Goal: Answer question/provide support

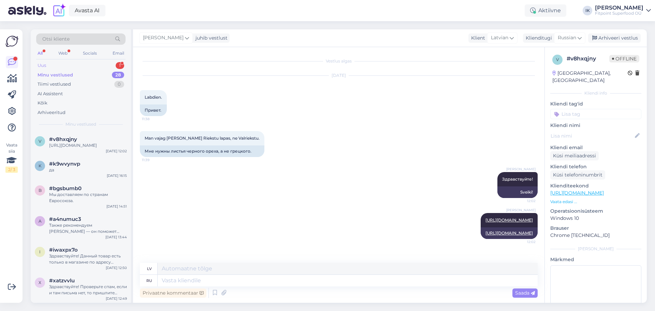
click at [114, 62] on div "Uus 1" at bounding box center [80, 66] width 89 height 10
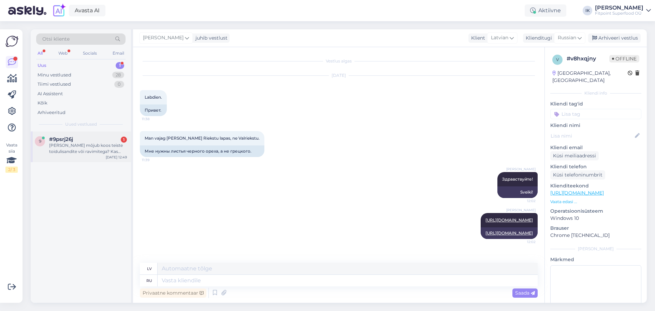
click at [114, 145] on div "[PERSON_NAME] mõjub koos teiste toidulisandite või ravimitega? Kas võib olla oh…" at bounding box center [88, 148] width 78 height 12
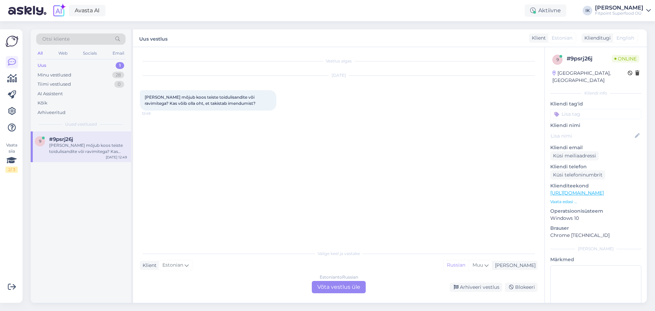
click at [323, 280] on div "Valige keel ja vastake Klient Estonian Mina Russian Muu Estonian to Russian Võt…" at bounding box center [339, 269] width 398 height 47
click at [334, 297] on div "Vestlus algas [DATE] Kuidas mõjub koos teiste toidulisandite või ravimitega? Ka…" at bounding box center [338, 174] width 411 height 255
click at [337, 290] on div "Estonian to Russian Võta vestlus üle" at bounding box center [339, 287] width 54 height 12
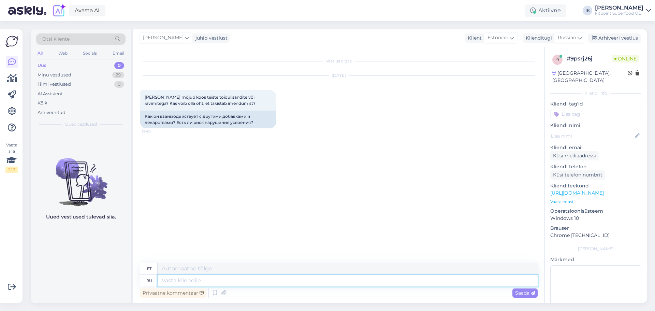
click at [353, 278] on textarea at bounding box center [348, 281] width 380 height 12
type textarea "Здравствуйте!"
type textarea "Tere!"
type textarea "Здравствуйте! Про к"
type textarea "Tere! Teave"
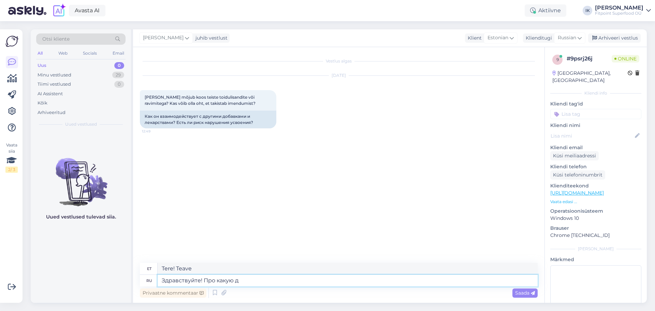
type textarea "Здравствуйте! Про какую до"
type textarea "Tere! [GEOGRAPHIC_DATA]"
type textarea "Здравствуйте! Про какую добавку"
type textarea "Tere! Millisest toidulisandist sa räägid?"
type textarea "Здравствуйте! Про какую добавку мы р"
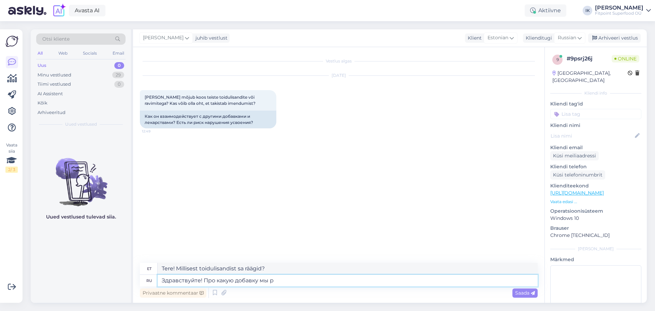
type textarea "Tere! Millisest toidulisandist me räägime?"
click at [374, 279] on textarea "Здравствуйте! Про какую добавку мы разговариаем?" at bounding box center [348, 281] width 380 height 12
type textarea "Здравствуйте! Про какую добавку мы разговариаем?"
click at [527, 292] on span "Saada" at bounding box center [525, 293] width 20 height 6
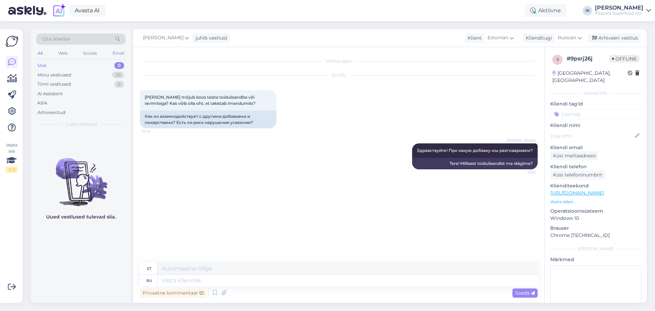
click at [104, 40] on div "Otsi kliente" at bounding box center [80, 38] width 89 height 11
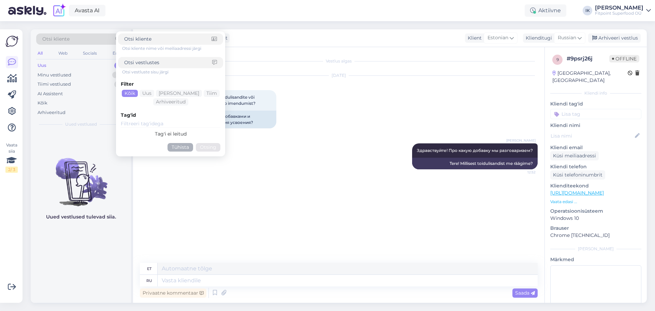
click at [159, 39] on input at bounding box center [167, 38] width 87 height 7
click at [161, 60] on input at bounding box center [168, 62] width 88 height 7
type input "код"
click button "Otsing" at bounding box center [208, 147] width 25 height 9
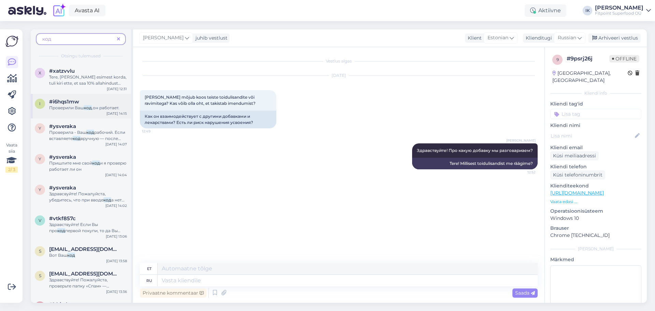
click at [98, 109] on span ",он работает." at bounding box center [106, 107] width 28 height 5
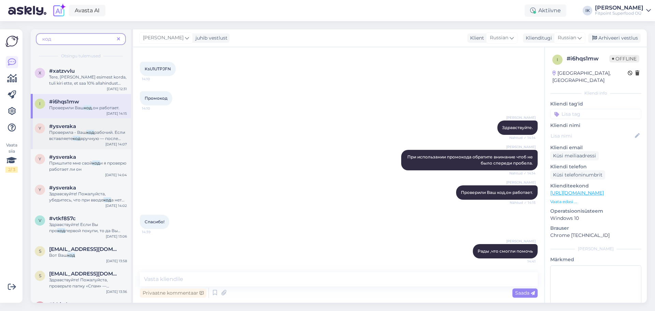
click at [103, 134] on span "рабочий. Если вставляете" at bounding box center [87, 135] width 76 height 11
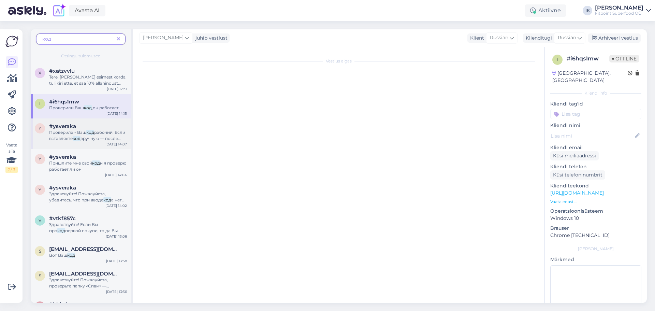
scroll to position [229, 0]
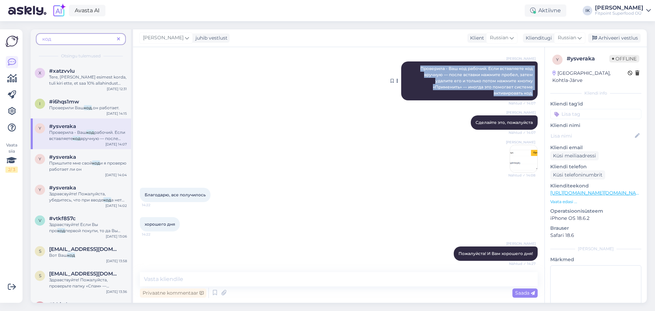
drag, startPoint x: 529, startPoint y: 86, endPoint x: 405, endPoint y: 64, distance: 125.3
click at [405, 64] on div "[PERSON_NAME] Проверила - Ваш код рабочий. Если вставляете код вручную — после …" at bounding box center [469, 80] width 136 height 39
copy span "Проверила - Ваш код рабочий. Если вставляете код вручную — после вставки нажмит…"
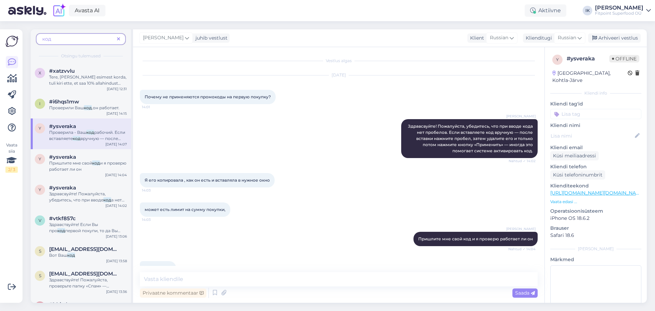
scroll to position [0, 0]
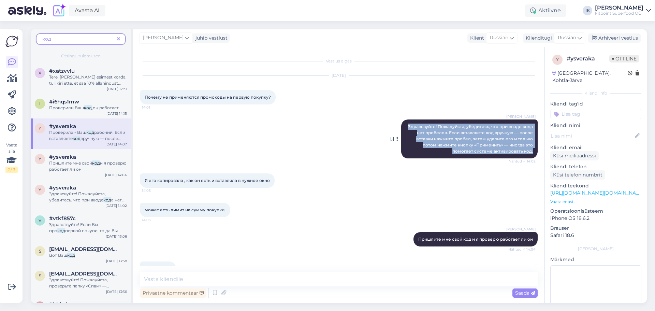
drag, startPoint x: 529, startPoint y: 150, endPoint x: 399, endPoint y: 123, distance: 133.0
click at [401, 123] on div "[PERSON_NAME] Здравсвуйте! Пожалуйста, убедитесь, что при вводе кода нет пробел…" at bounding box center [469, 138] width 136 height 39
copy span "Здравсвуйте! Пожалуйста, убедитесь, что при вводе кода нет пробелов. Если встав…"
click at [117, 36] on span at bounding box center [118, 38] width 9 height 7
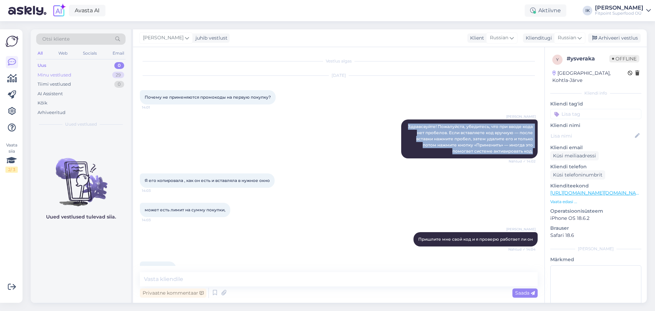
click at [83, 74] on div "Minu vestlused 29" at bounding box center [80, 75] width 89 height 10
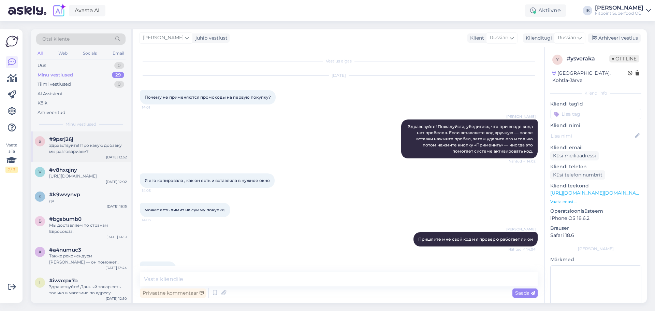
click at [86, 145] on div "Здравствуйте! Про какую добавку мы разговариаем?" at bounding box center [88, 148] width 78 height 12
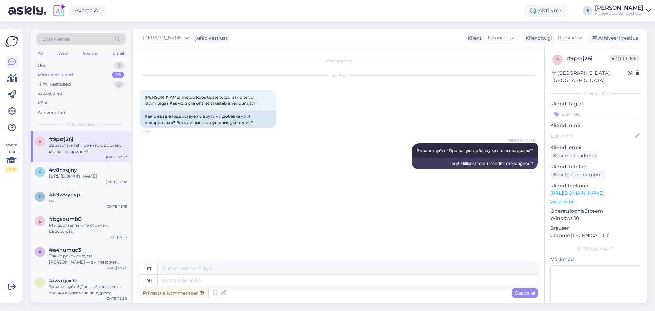
click at [566, 198] on p "Vaata edasi ..." at bounding box center [595, 201] width 91 height 6
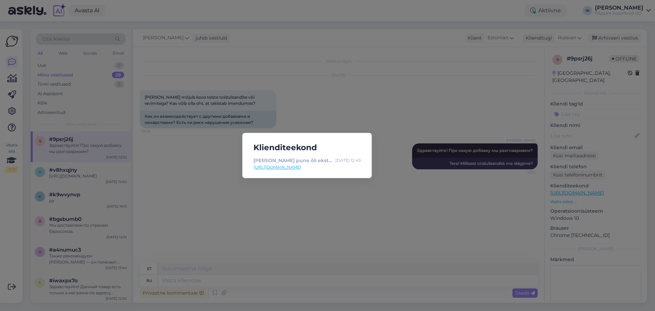
click at [288, 168] on link "[URL][DOMAIN_NAME]" at bounding box center [306, 167] width 107 height 6
click at [316, 89] on div "Klienditeekond [PERSON_NAME] pune õli ekstrakt kapslid osta Fitpoindist parima …" at bounding box center [327, 155] width 655 height 311
